Goal: Task Accomplishment & Management: Complete application form

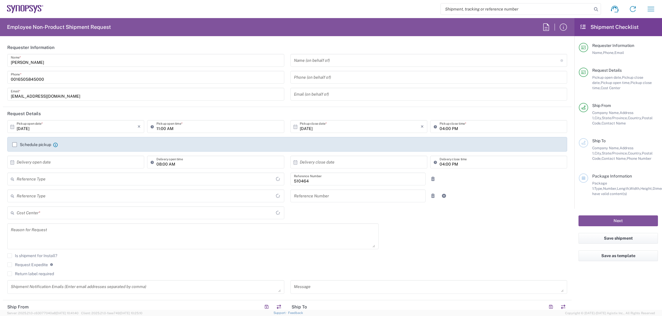
type input "Department"
type input "[GEOGRAPHIC_DATA]"
type input "US01, SG, MSIP2, R&D 510464"
type input "Delivered at Place"
type input "[US_STATE]"
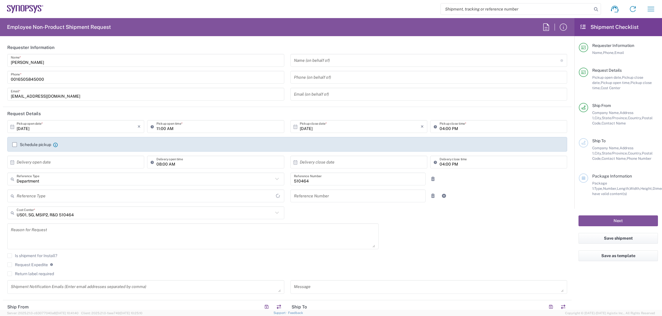
type input "[GEOGRAPHIC_DATA]"
type input "Hillsboro US03"
click at [327, 58] on input "text" at bounding box center [427, 60] width 266 height 10
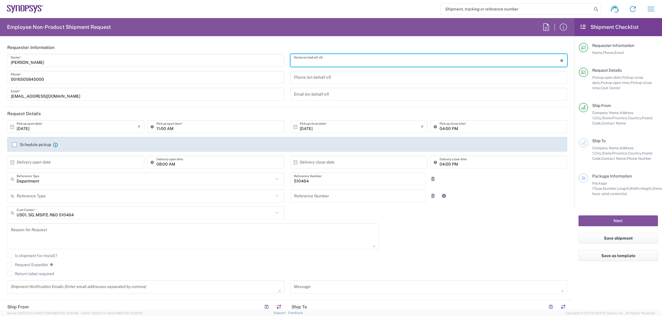
paste input "[PERSON_NAME]"
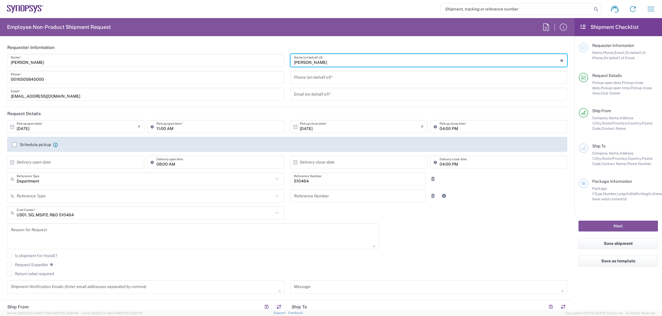
type input "[PERSON_NAME]"
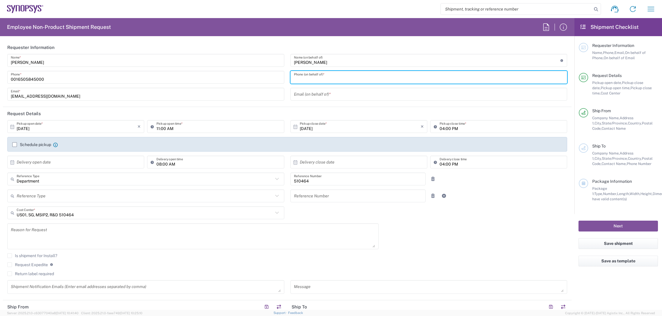
click at [310, 76] on input "tel" at bounding box center [429, 77] width 270 height 10
paste input "16132218600"
type input "16132218600"
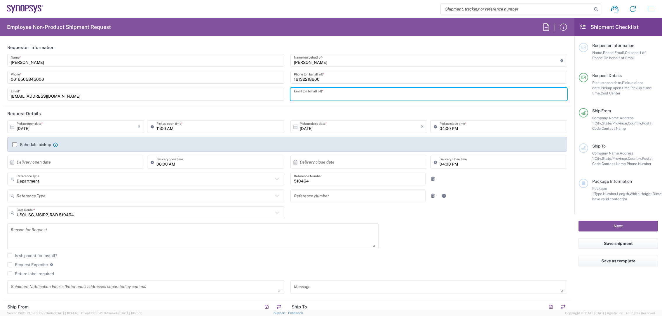
drag, startPoint x: 291, startPoint y: 94, endPoint x: 295, endPoint y: 95, distance: 3.9
click at [294, 94] on input "text" at bounding box center [429, 94] width 270 height 10
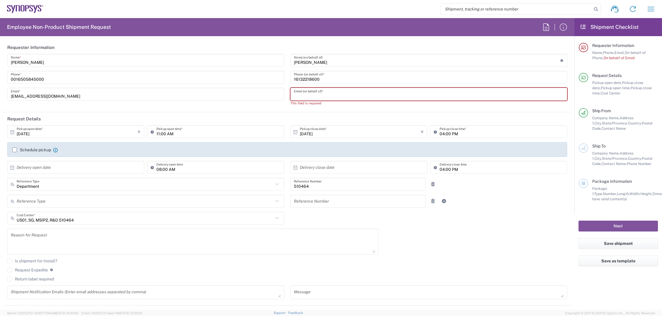
paste input "[PERSON_NAME][EMAIL_ADDRESS][DOMAIN_NAME]"
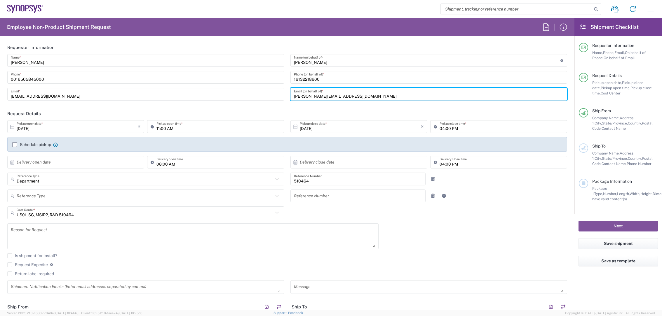
type input "[PERSON_NAME][EMAIL_ADDRESS][DOMAIN_NAME]"
click at [16, 143] on label "Schedule pickup" at bounding box center [31, 144] width 39 height 5
click at [15, 145] on input "Schedule pickup" at bounding box center [15, 145] width 0 height 0
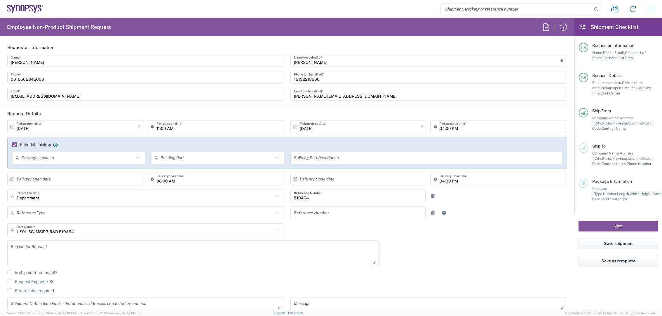
click at [68, 159] on input "text" at bounding box center [78, 158] width 112 height 10
click at [46, 171] on span "Front" at bounding box center [78, 172] width 130 height 9
type input "Front"
click at [204, 157] on input "text" at bounding box center [216, 158] width 112 height 10
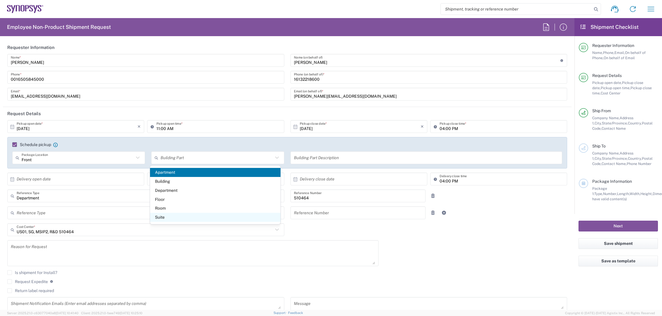
click at [162, 214] on span "Suite" at bounding box center [215, 217] width 130 height 9
type input "Suite"
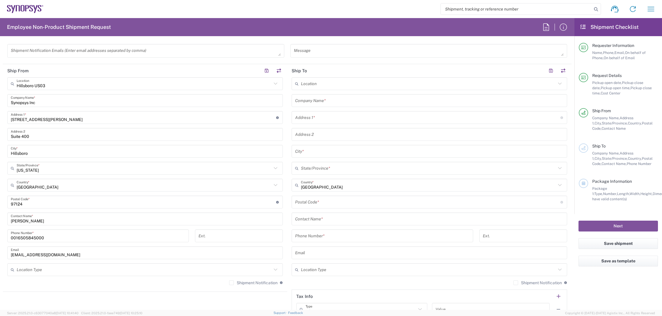
scroll to position [262, 0]
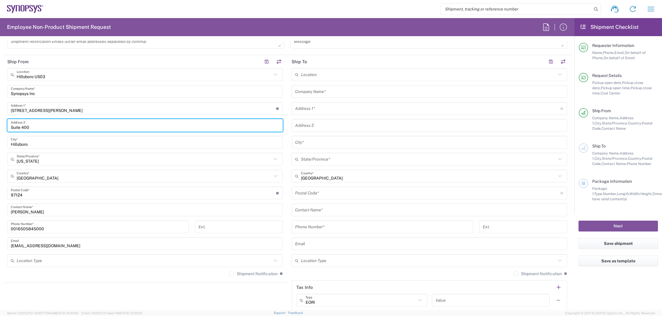
drag, startPoint x: 31, startPoint y: 128, endPoint x: -5, endPoint y: 121, distance: 36.6
click at [0, 121] on html "Shipment request Shipment tracking Employee non-product shipment request My shi…" at bounding box center [331, 158] width 662 height 316
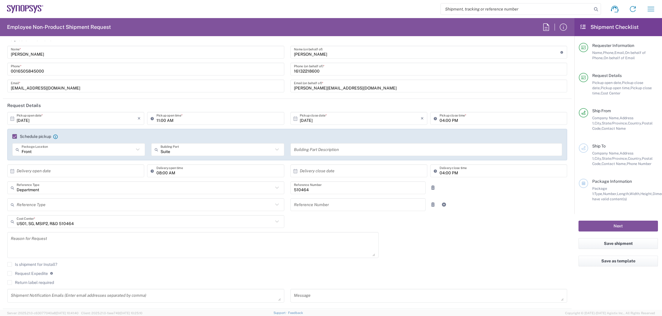
scroll to position [0, 0]
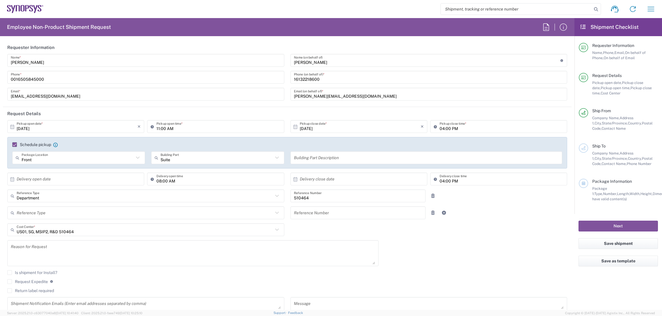
click at [337, 159] on input "text" at bounding box center [426, 158] width 265 height 10
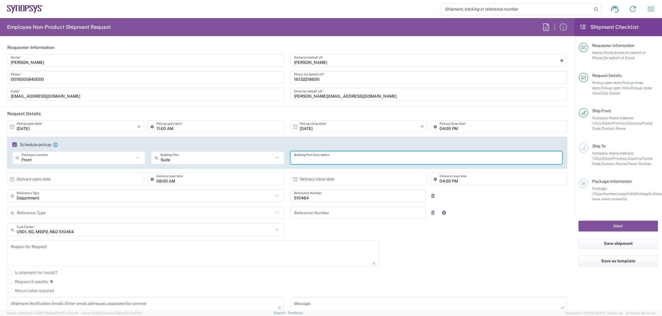
paste input "Suite 400"
type input "Suite 400"
click at [90, 179] on input "text" at bounding box center [77, 179] width 121 height 10
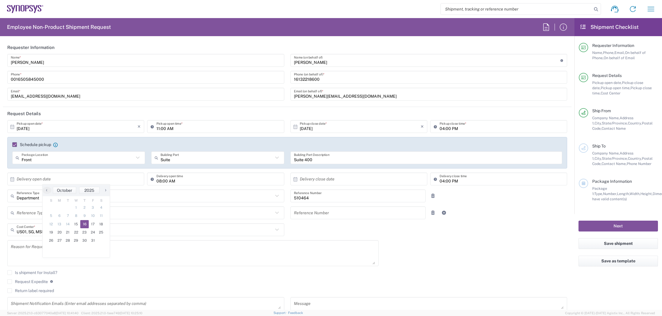
click at [84, 224] on span "16" at bounding box center [84, 224] width 8 height 8
type input "[DATE]"
click at [345, 180] on input "text" at bounding box center [360, 179] width 121 height 10
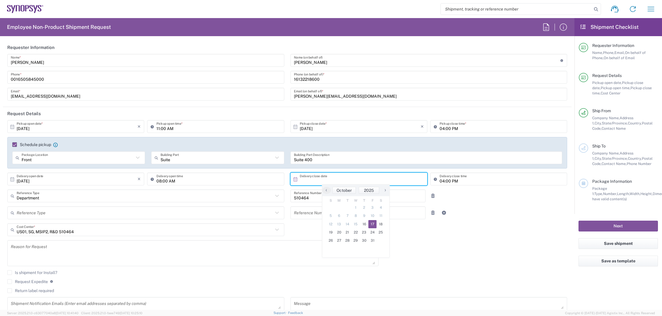
click at [372, 224] on span "17" at bounding box center [372, 224] width 8 height 8
type input "[DATE]"
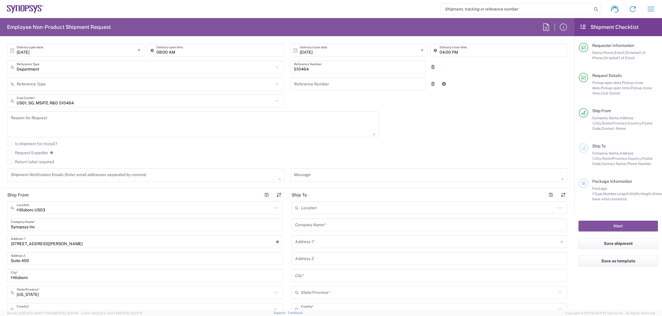
scroll to position [131, 0]
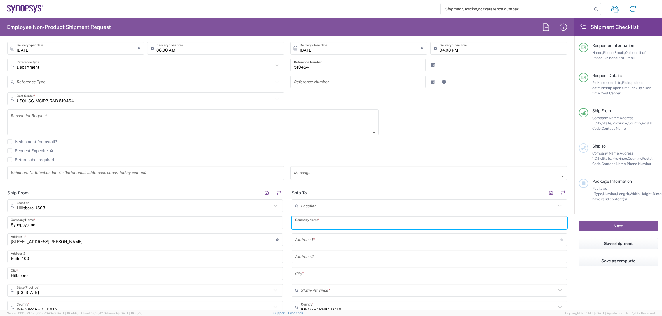
click at [323, 221] on input "text" at bounding box center [429, 223] width 268 height 10
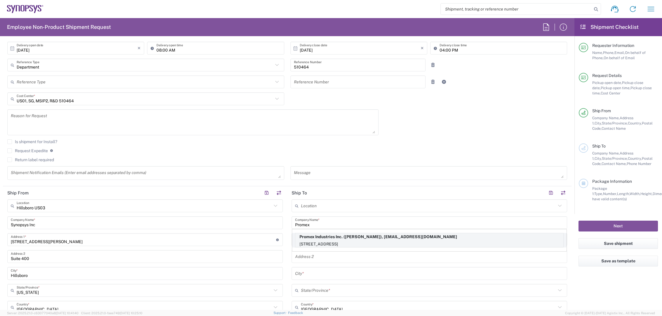
click at [338, 242] on p "[STREET_ADDRESS]" at bounding box center [429, 244] width 268 height 7
type input "Promex Industries Inc."
type input "[STREET_ADDRESS]"
type input "Santa [PERSON_NAME]"
type input "[US_STATE]"
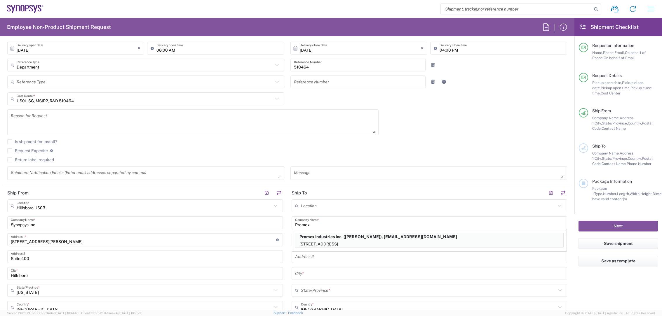
type input "95051"
type input "[PERSON_NAME]"
type input "[PHONE_NUMBER]"
type input "[EMAIL_ADDRESS][DOMAIN_NAME]"
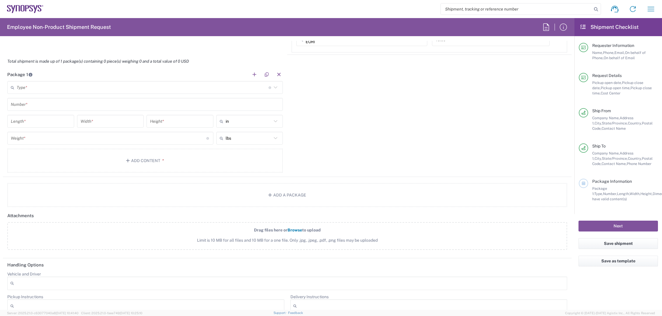
scroll to position [525, 0]
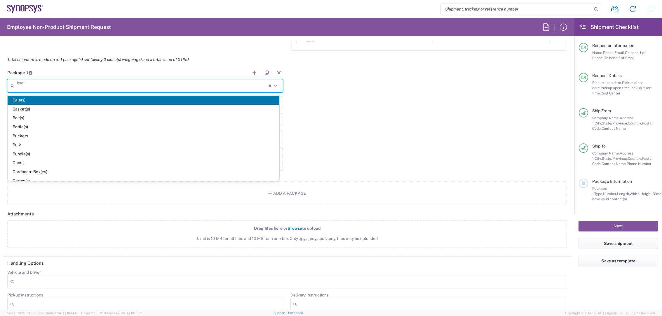
click at [33, 89] on input "text" at bounding box center [143, 86] width 252 height 10
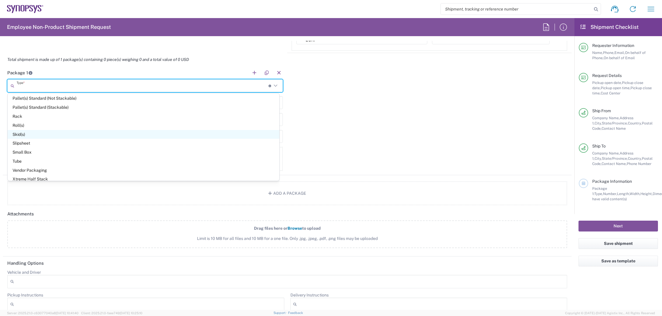
scroll to position [259, 0]
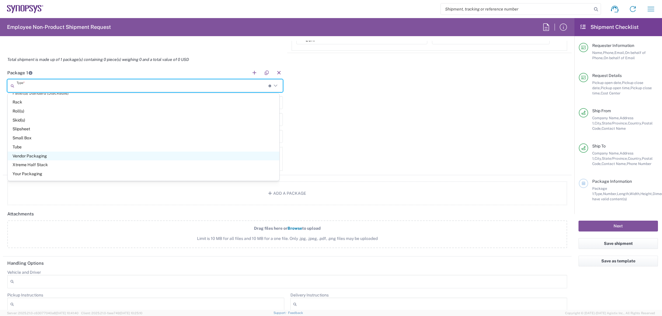
click at [50, 155] on span "Vendor Packaging" at bounding box center [144, 156] width 272 height 9
type input "Vendor Packaging"
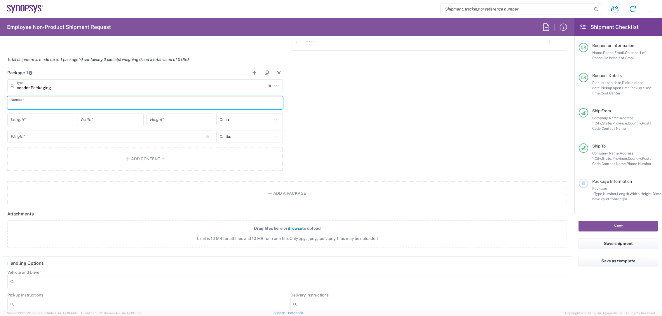
click at [64, 102] on input "text" at bounding box center [145, 103] width 268 height 10
type input "1"
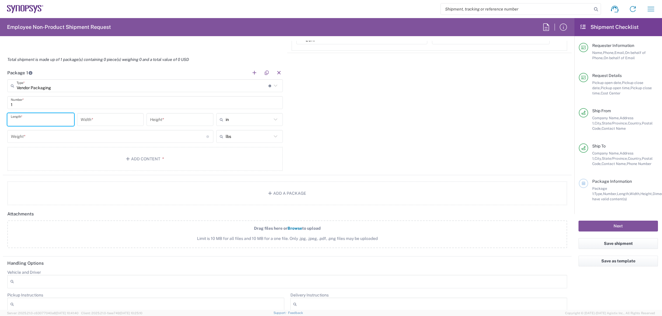
click at [57, 122] on input "number" at bounding box center [41, 120] width 60 height 10
click at [272, 120] on icon at bounding box center [276, 120] width 8 height 8
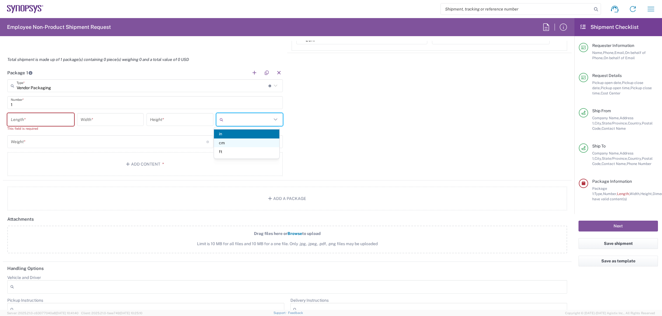
click at [244, 145] on span "cm" at bounding box center [246, 143] width 65 height 9
type input "cm"
click at [36, 120] on input "number" at bounding box center [41, 120] width 60 height 10
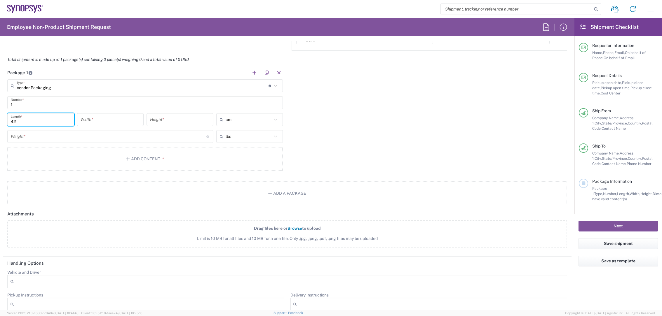
type input "42"
click at [119, 118] on input "number" at bounding box center [111, 120] width 60 height 10
type input "42"
click at [186, 124] on input "number" at bounding box center [180, 120] width 60 height 10
type input "42"
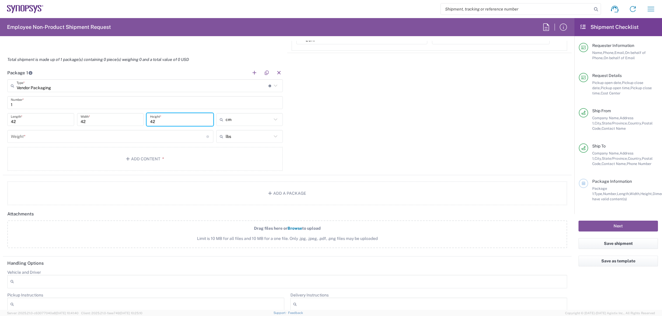
click at [154, 139] on input "number" at bounding box center [108, 137] width 195 height 10
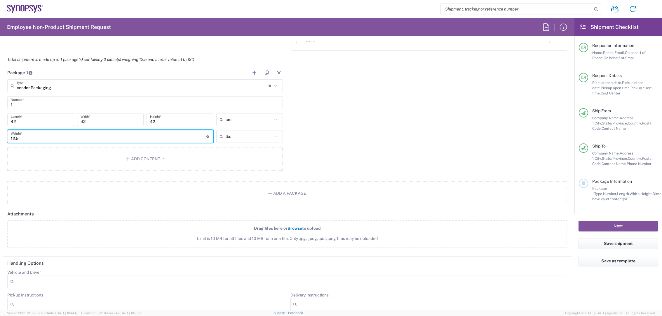
type input "12.5"
click at [339, 135] on div "Package 1 Vendor Packaging Type * Material used to package goods Bale(s) Basket…" at bounding box center [287, 120] width 568 height 109
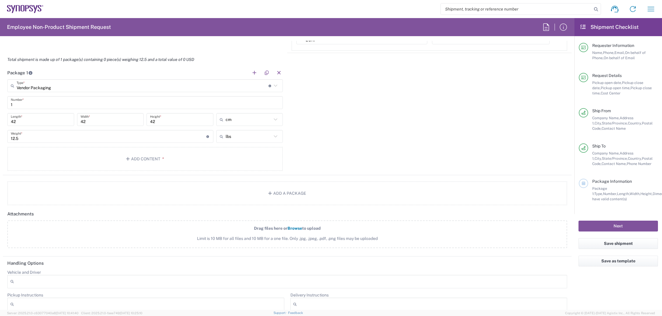
click at [272, 117] on icon at bounding box center [276, 120] width 8 height 8
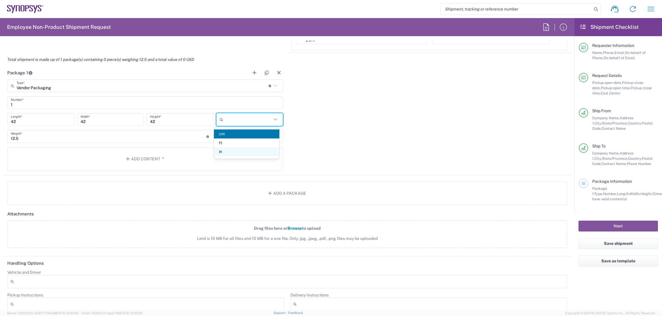
click at [230, 153] on span "in" at bounding box center [246, 151] width 65 height 9
type input "16.54"
type input "in"
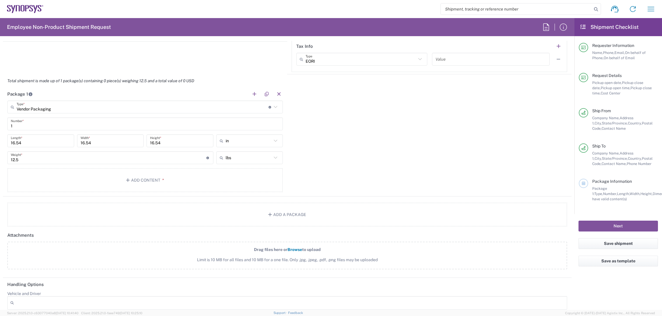
scroll to position [510, 0]
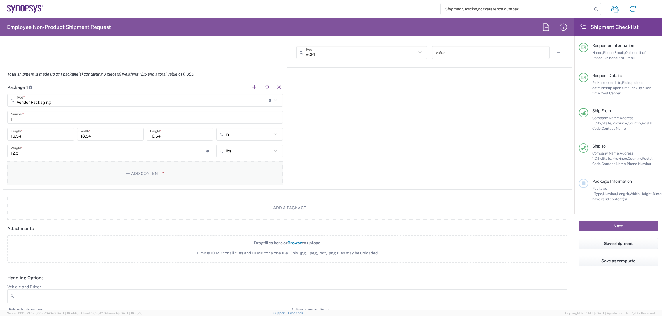
click at [160, 175] on span "*" at bounding box center [162, 173] width 4 height 5
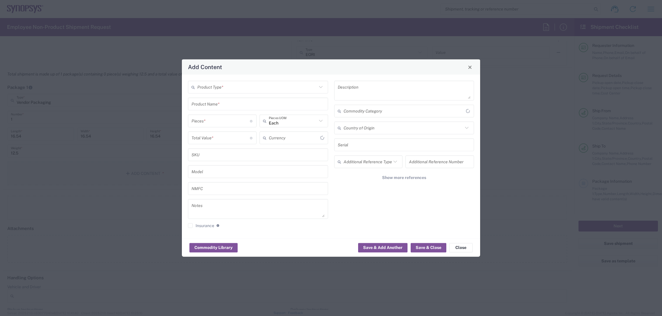
type input "US Dollar"
click at [320, 86] on icon at bounding box center [321, 87] width 8 height 8
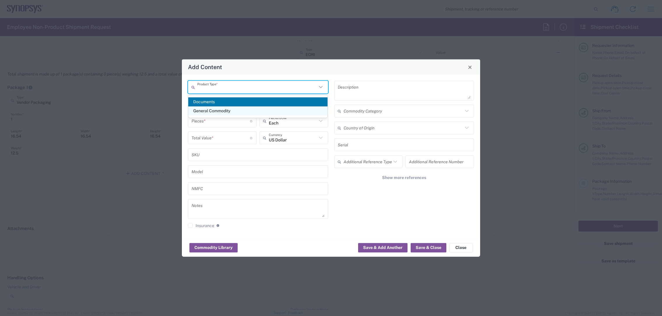
click at [279, 112] on span "General Commodity" at bounding box center [257, 111] width 139 height 9
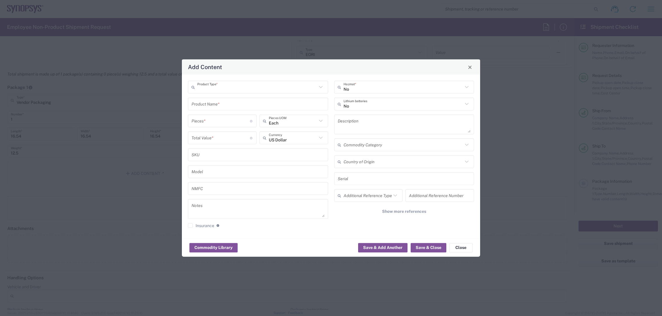
type input "General Commodity"
click at [259, 106] on input "text" at bounding box center [257, 104] width 133 height 10
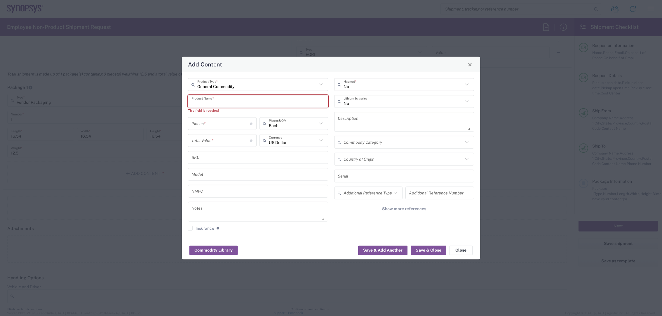
click at [196, 97] on input "text" at bounding box center [257, 101] width 133 height 10
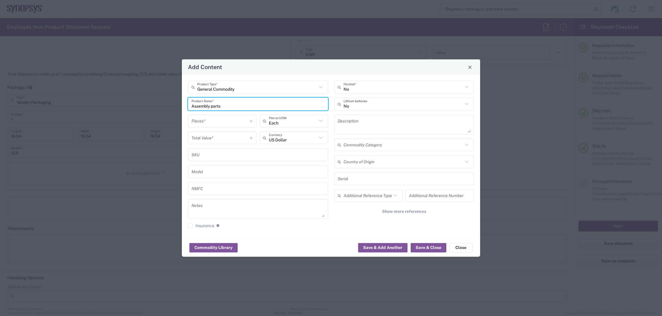
type input "Assembly parts"
click at [204, 122] on input "number" at bounding box center [220, 121] width 58 height 10
type input "112"
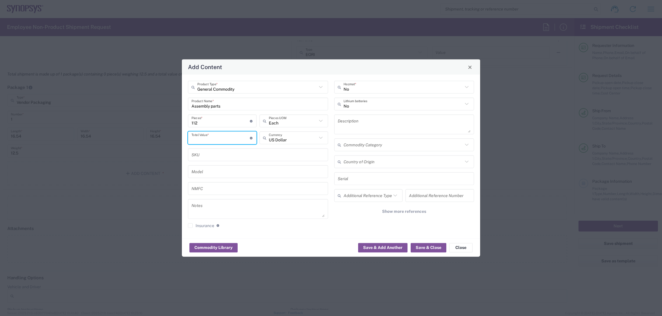
click at [225, 138] on input "number" at bounding box center [220, 138] width 58 height 10
type input "20000"
click at [386, 247] on button "Save & Add Another" at bounding box center [382, 247] width 49 height 9
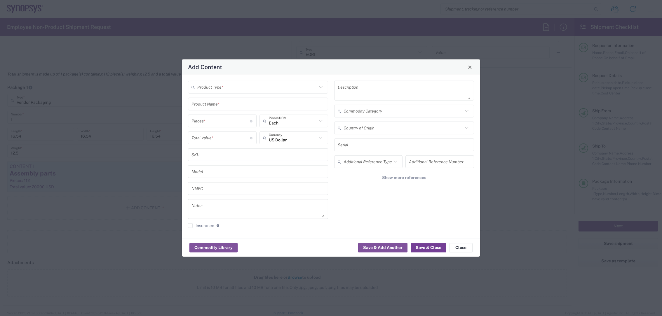
click at [429, 248] on button "Save & Close" at bounding box center [429, 247] width 36 height 9
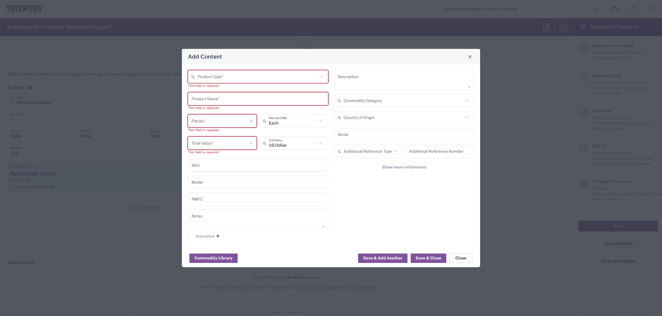
click at [459, 256] on button "Close" at bounding box center [460, 258] width 23 height 9
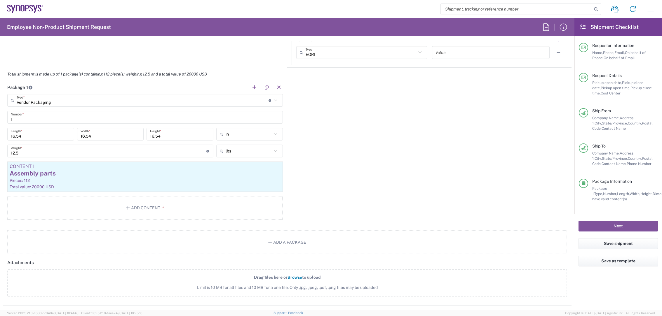
click at [320, 159] on div "Package 1 Vendor Packaging Type * Material used to package goods Bale(s) Basket…" at bounding box center [287, 153] width 568 height 144
drag, startPoint x: 58, startPoint y: 173, endPoint x: 1, endPoint y: 171, distance: 56.6
click at [1, 171] on form "Requester Information [PERSON_NAME] Name * [PHONE_NUMBER] Phone * [EMAIL_ADDRES…" at bounding box center [287, 175] width 574 height 269
copy div "Assembly parts"
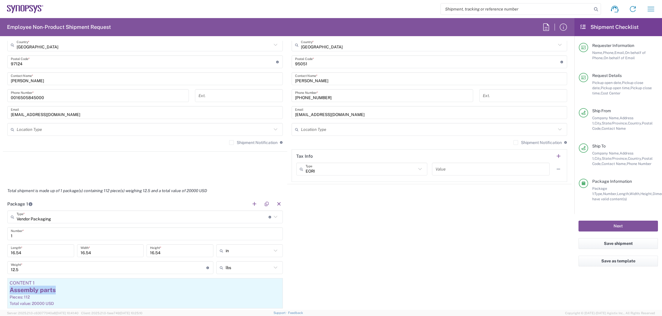
scroll to position [525, 0]
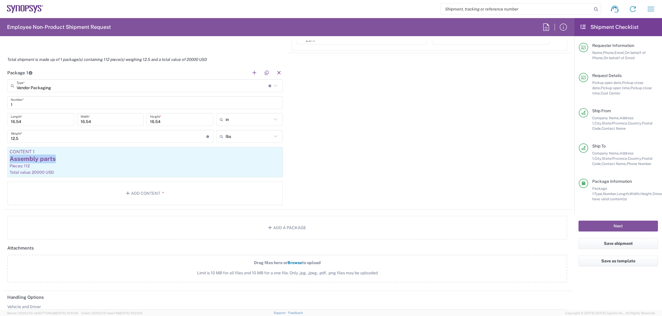
click at [388, 160] on div "Package 1 Vendor Packaging Type * Material used to package goods Bale(s) Basket…" at bounding box center [287, 138] width 568 height 144
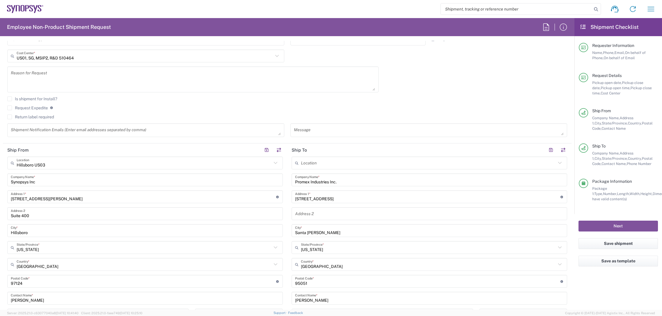
scroll to position [151, 0]
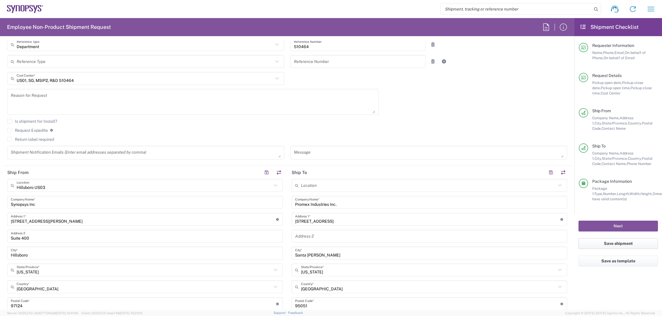
click at [631, 243] on button "Save shipment" at bounding box center [617, 243] width 79 height 11
